Goal: Transaction & Acquisition: Obtain resource

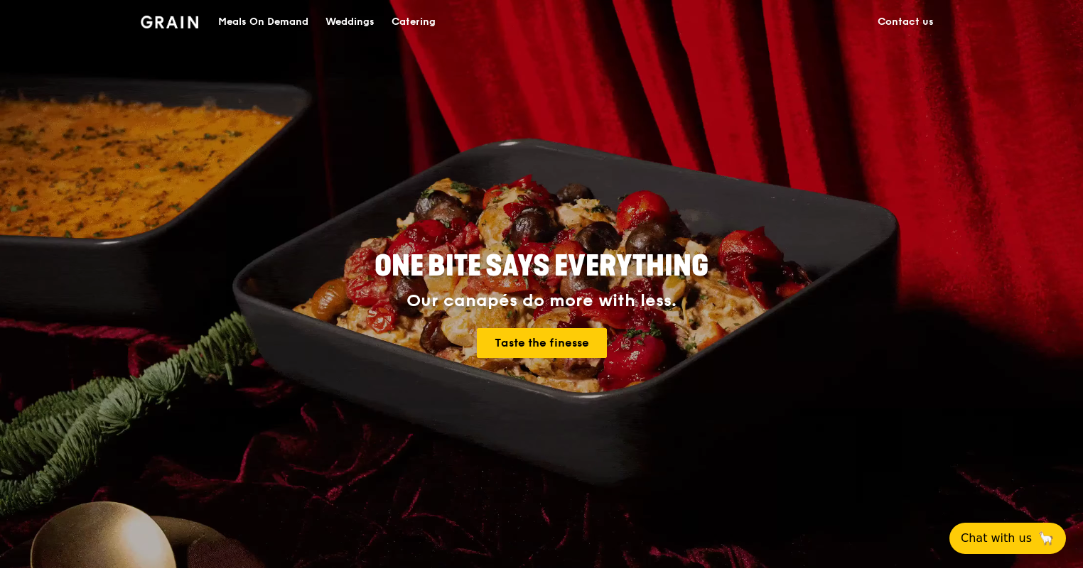
click at [427, 16] on div "Catering" at bounding box center [413, 22] width 44 height 43
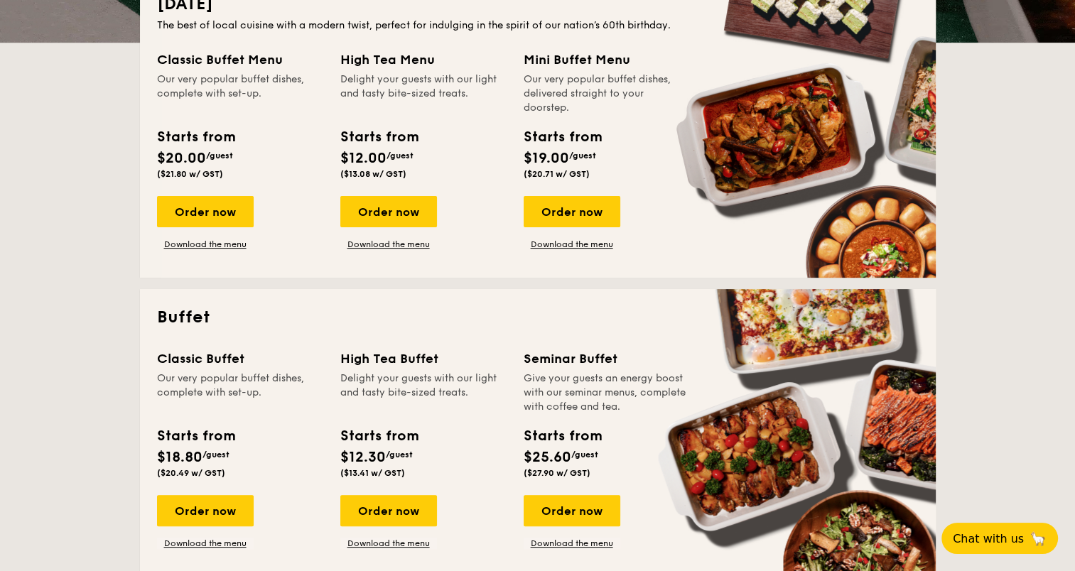
scroll to position [426, 0]
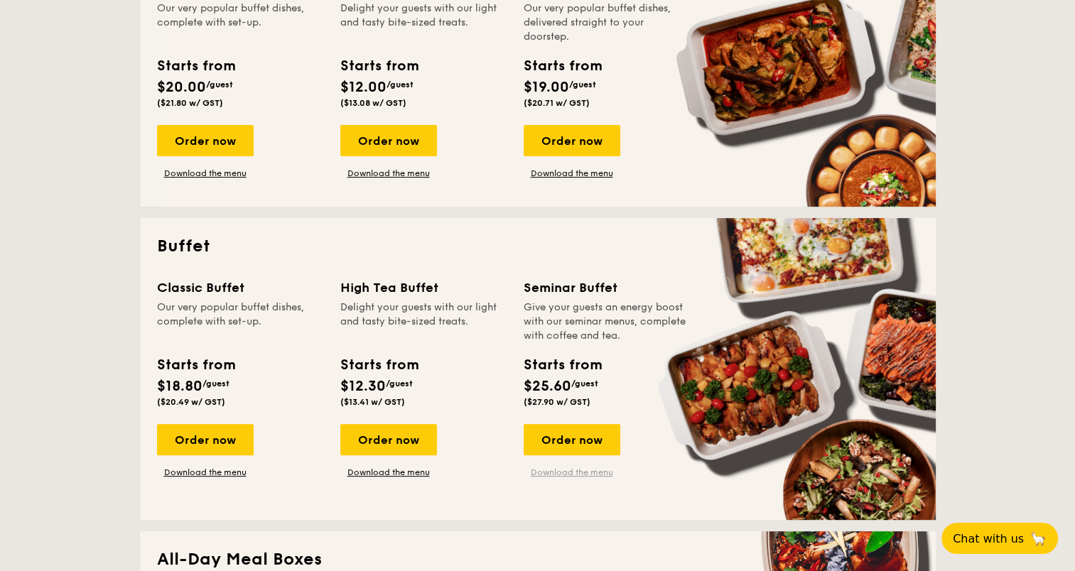
click at [575, 474] on link "Download the menu" at bounding box center [572, 472] width 97 height 11
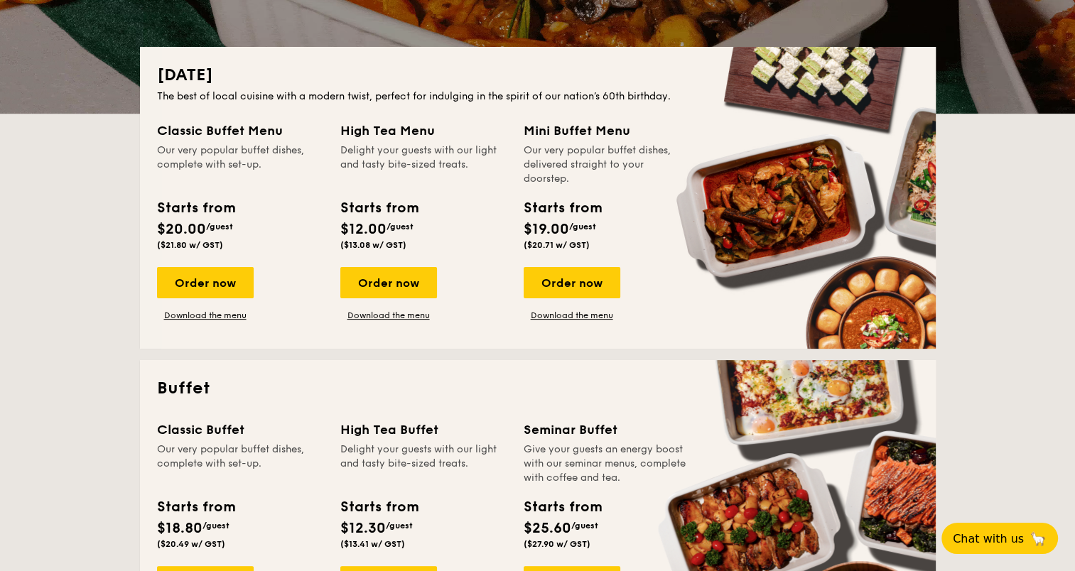
scroll to position [355, 0]
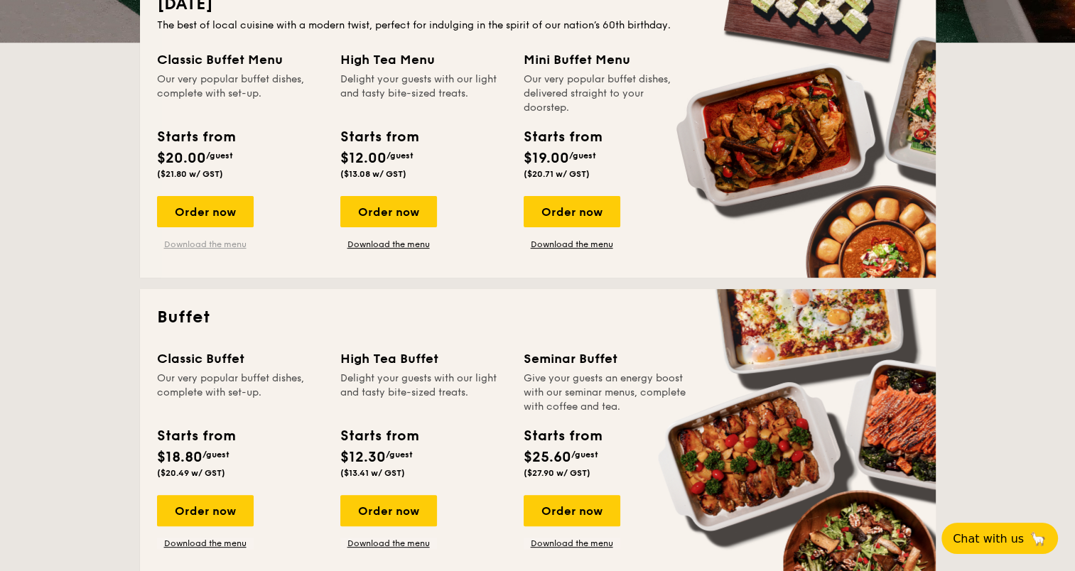
click at [209, 246] on link "Download the menu" at bounding box center [205, 244] width 97 height 11
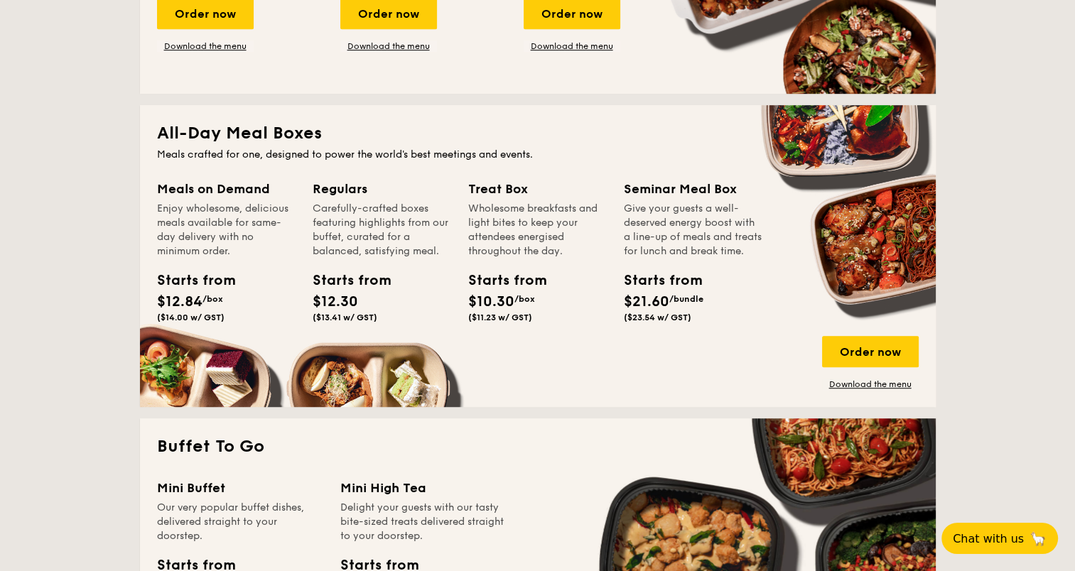
scroll to position [923, 0]
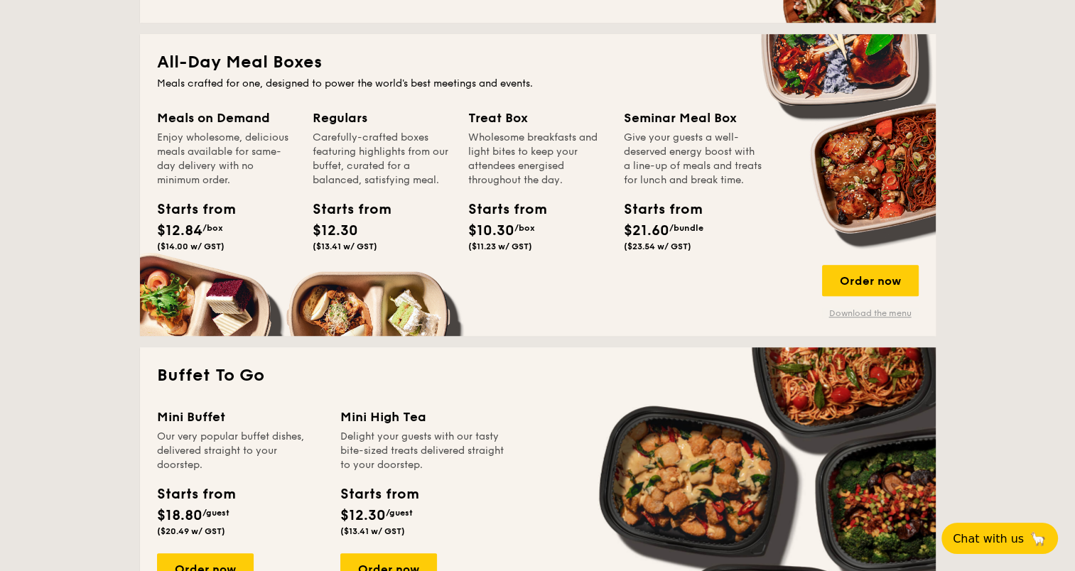
click at [890, 308] on link "Download the menu" at bounding box center [870, 313] width 97 height 11
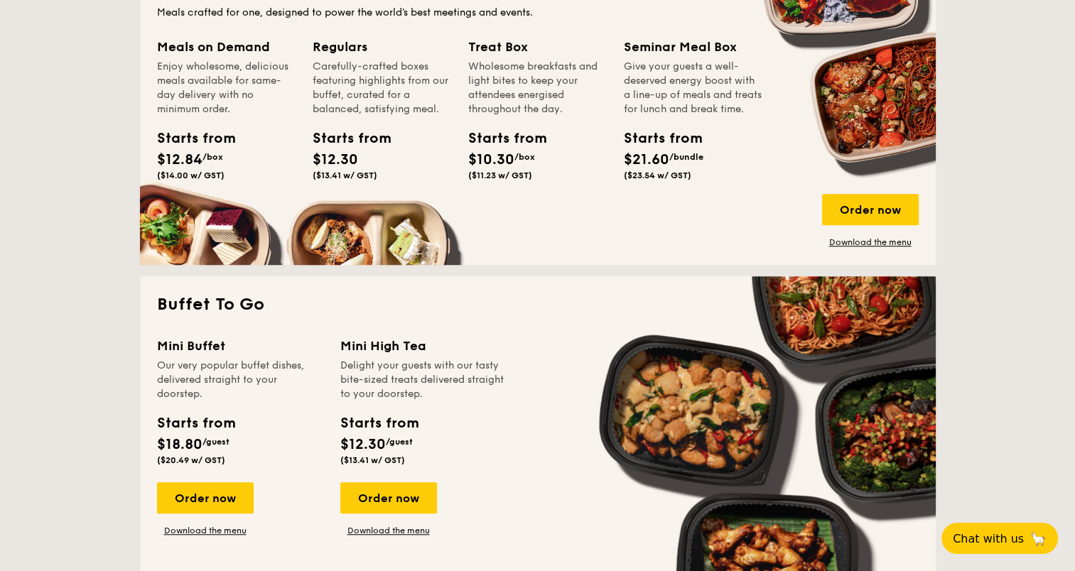
scroll to position [852, 0]
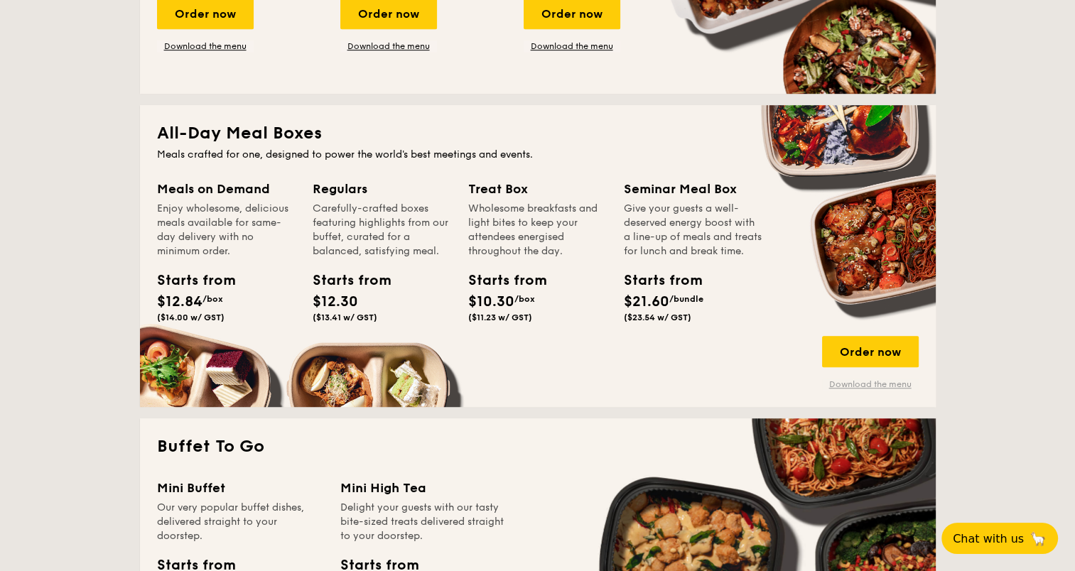
click at [847, 384] on link "Download the menu" at bounding box center [870, 384] width 97 height 11
